Goal: Task Accomplishment & Management: Manage account settings

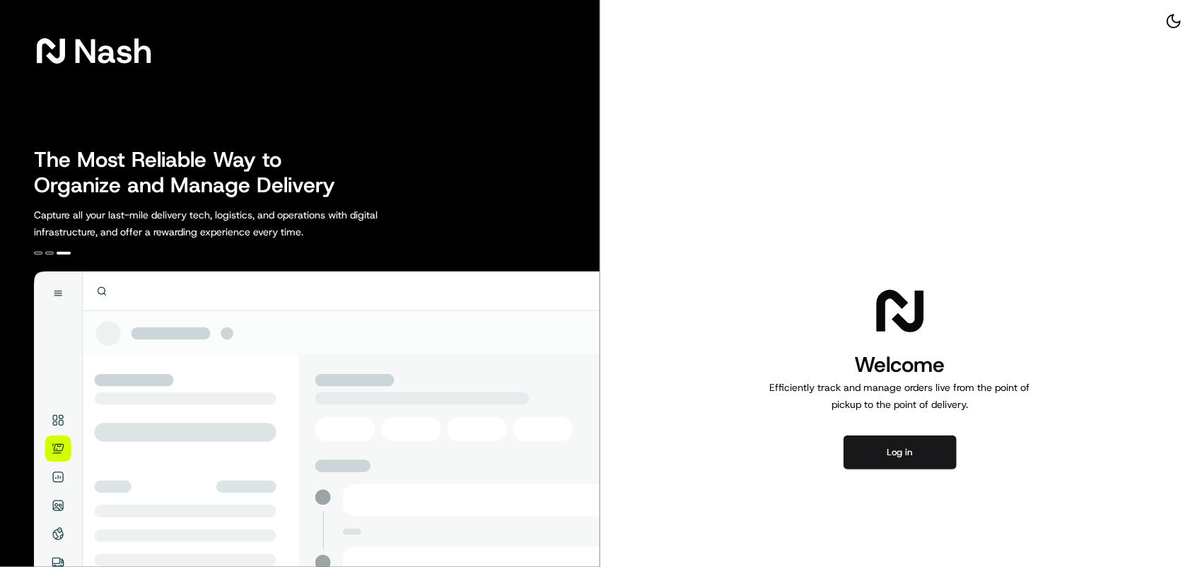
click at [1092, 334] on div "Welcome Efficiently track and manage orders live from the point of pickup to th…" at bounding box center [900, 376] width 600 height 752
click at [910, 457] on button "Log in" at bounding box center [899, 453] width 113 height 34
